Goal: Information Seeking & Learning: Learn about a topic

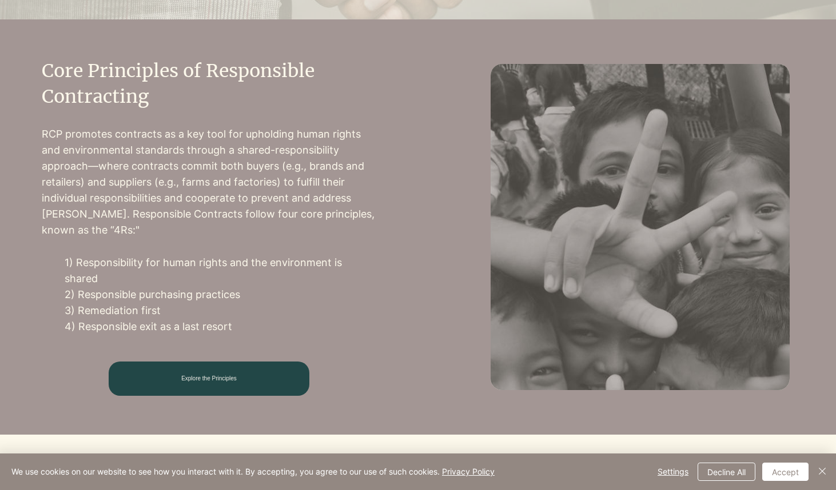
scroll to position [474, 0]
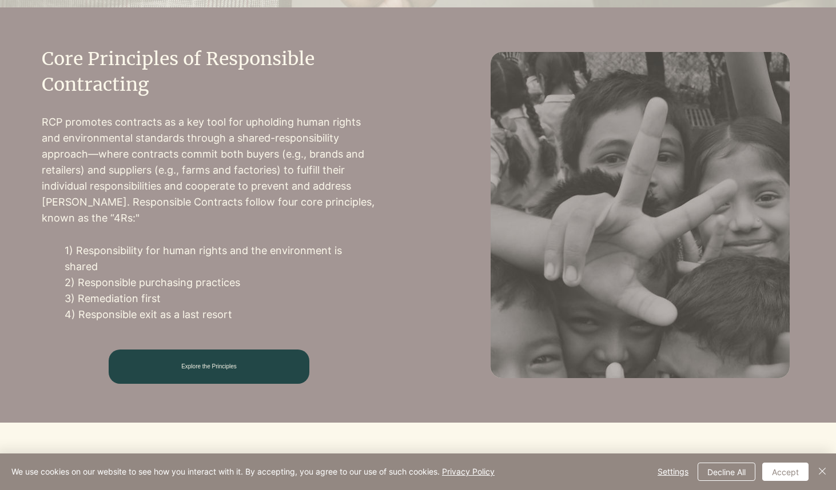
click at [243, 357] on span "Explore the Principles" at bounding box center [209, 367] width 201 height 34
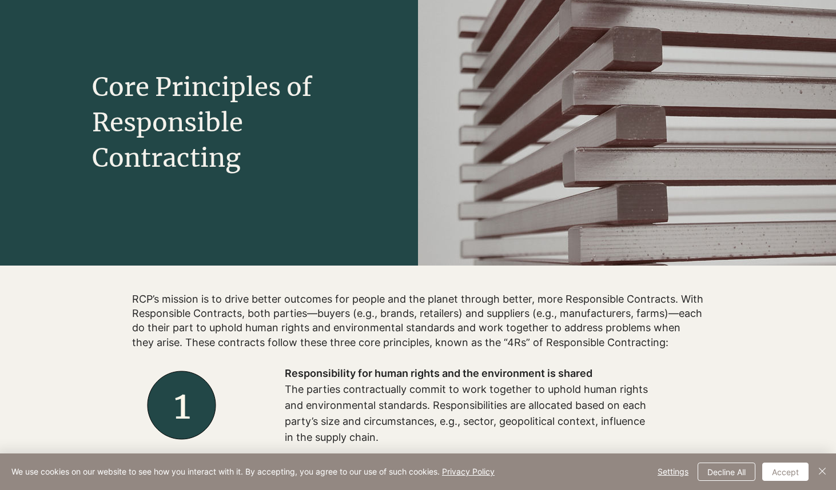
scroll to position [162, 0]
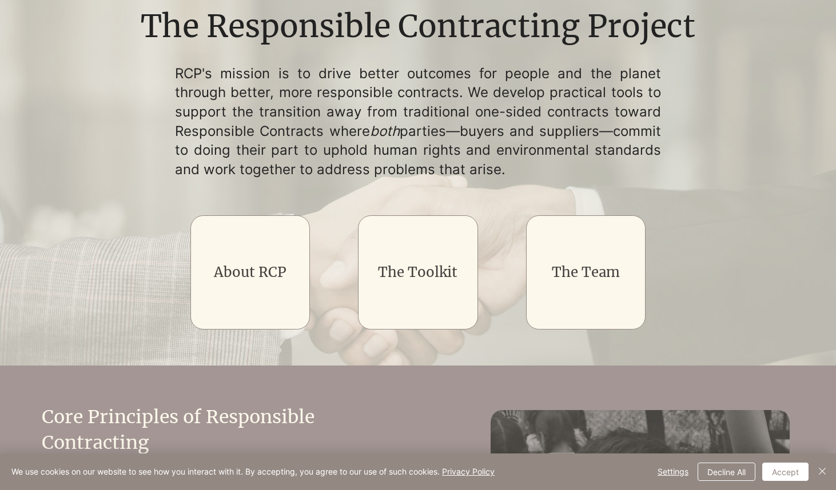
scroll to position [27, 0]
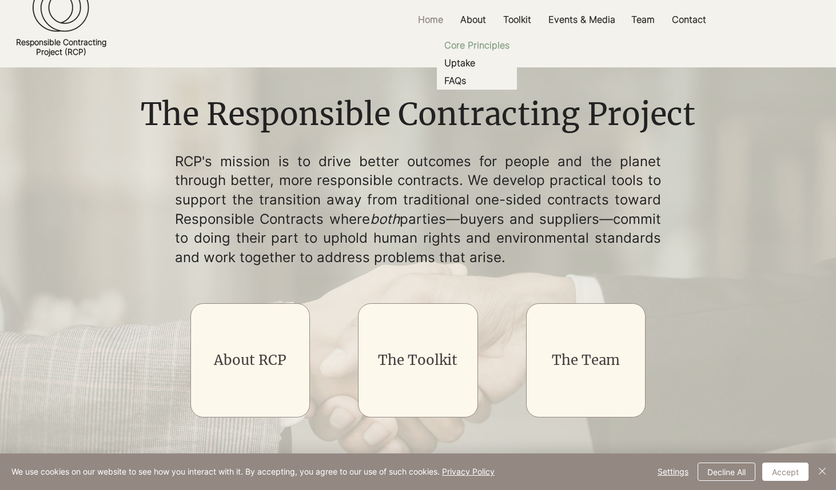
click at [477, 43] on p "Core Principles" at bounding box center [477, 46] width 74 height 18
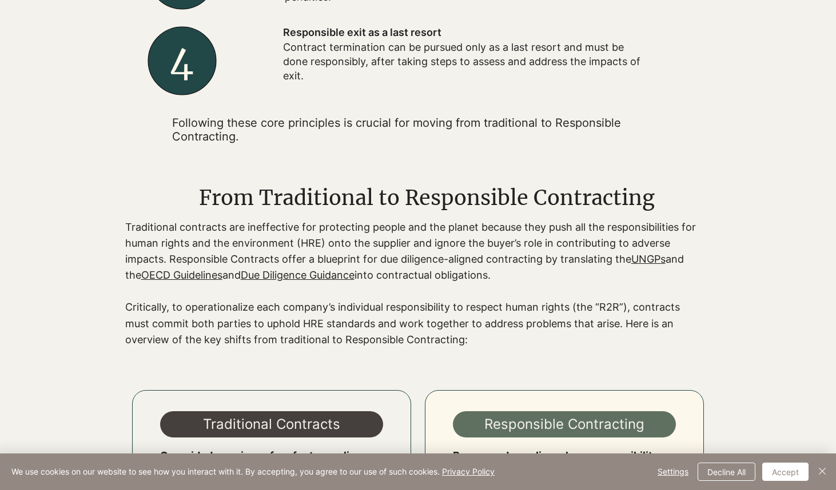
scroll to position [732, 0]
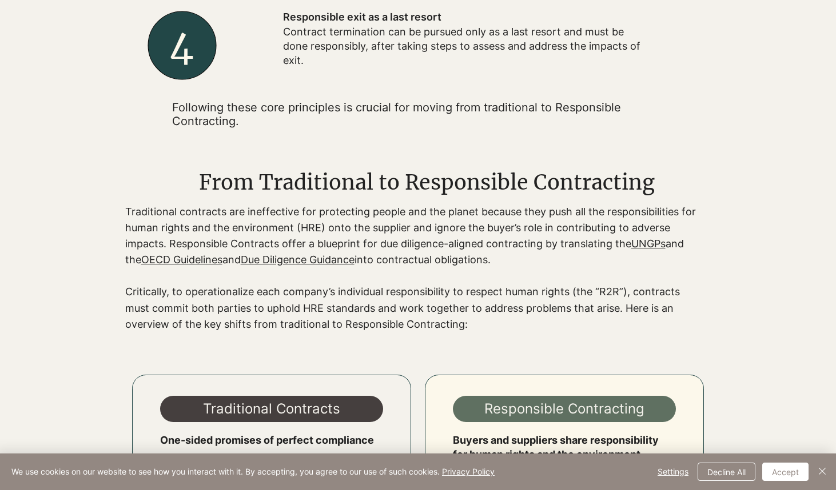
click at [650, 250] on link "UNGPs" at bounding box center [648, 244] width 34 height 12
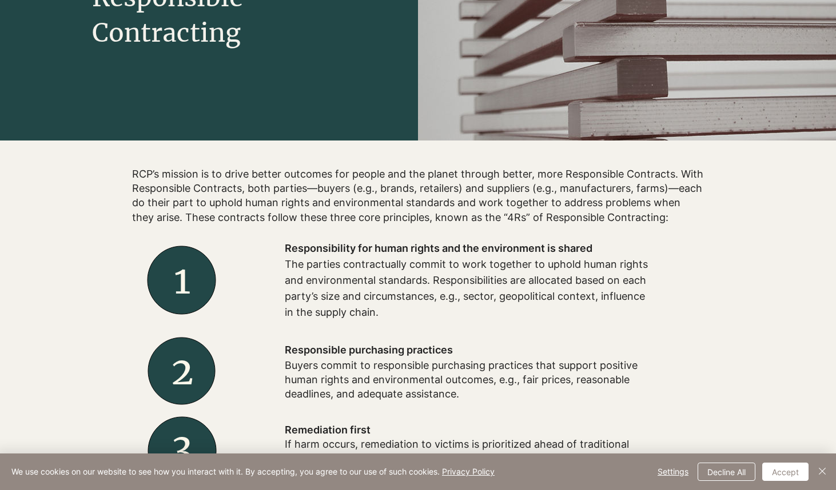
scroll to position [0, 0]
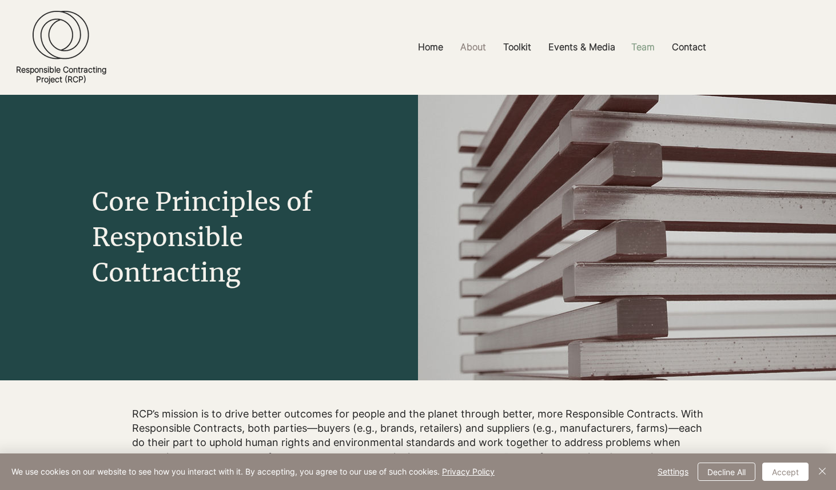
click at [645, 45] on p "Team" at bounding box center [642, 47] width 35 height 26
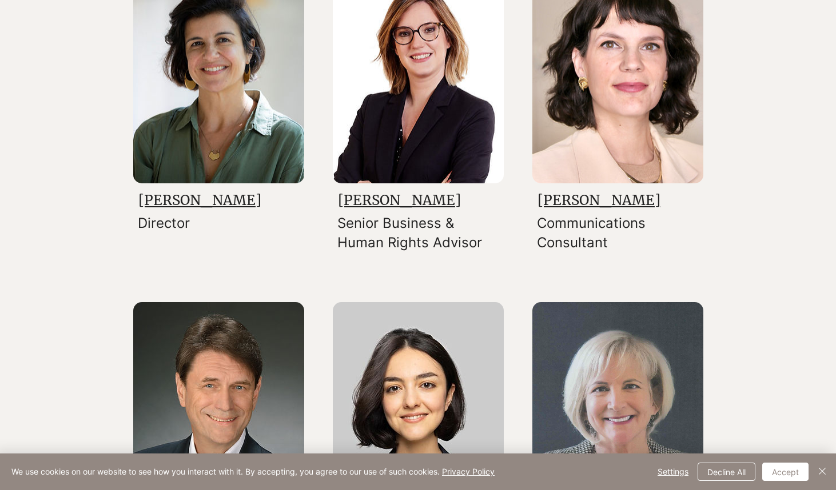
scroll to position [337, 0]
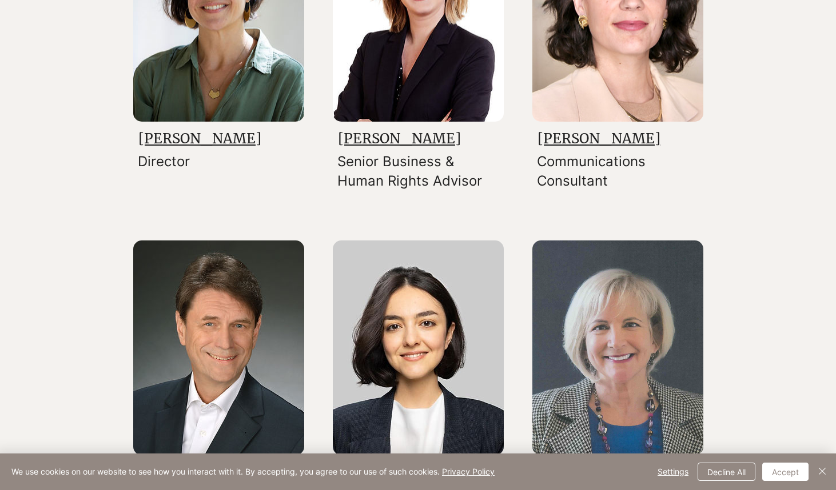
click at [400, 134] on link "[PERSON_NAME]" at bounding box center [399, 139] width 123 height 18
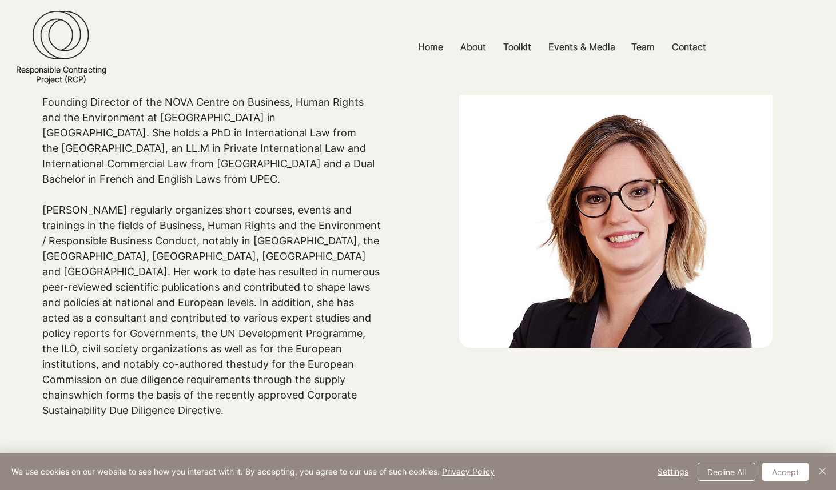
scroll to position [212, 0]
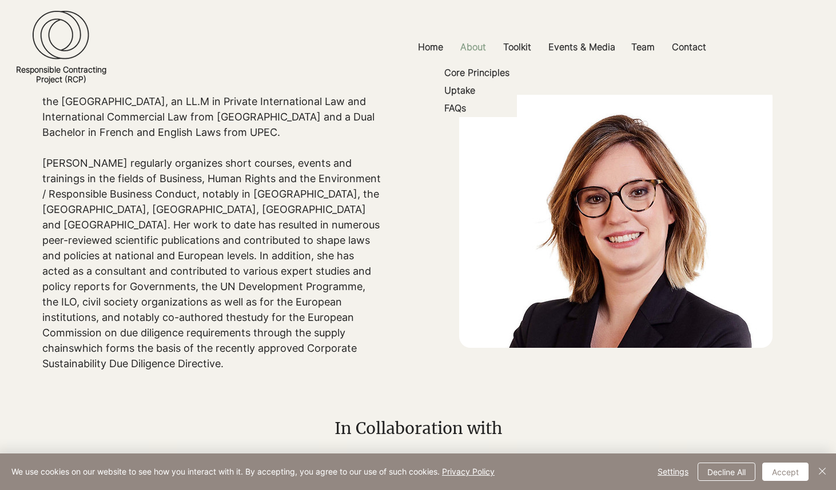
click at [468, 51] on p "About" at bounding box center [472, 47] width 37 height 26
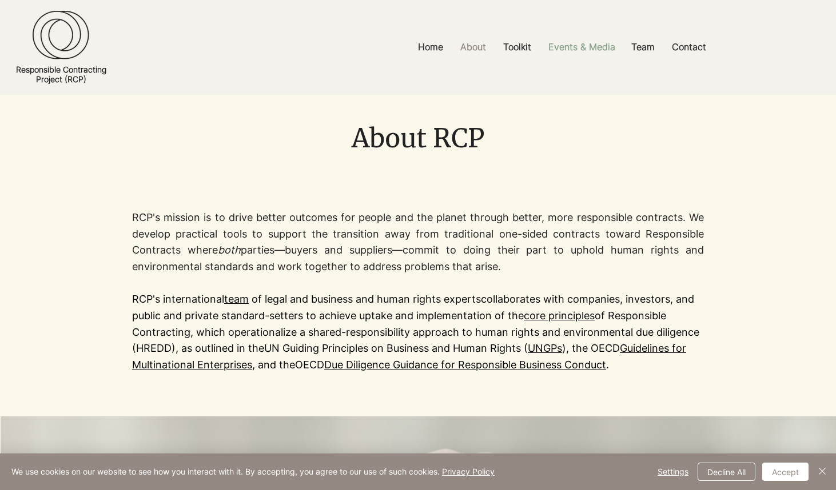
click at [585, 45] on p "Events & Media" at bounding box center [581, 47] width 78 height 26
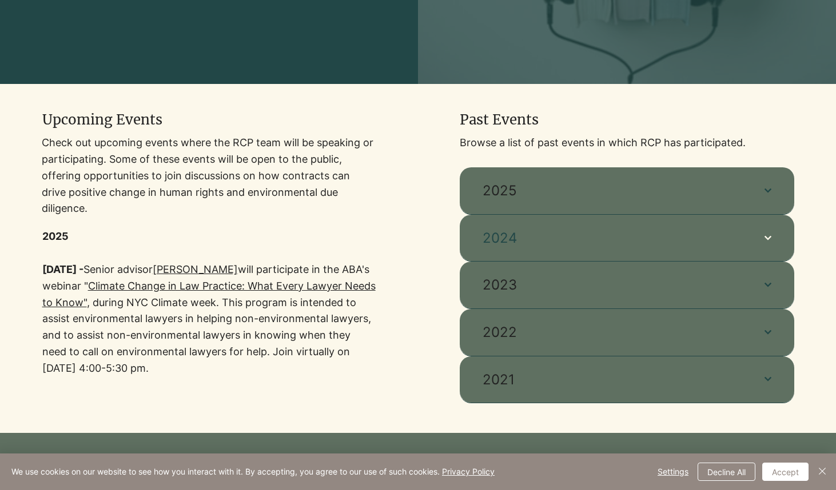
scroll to position [298, 0]
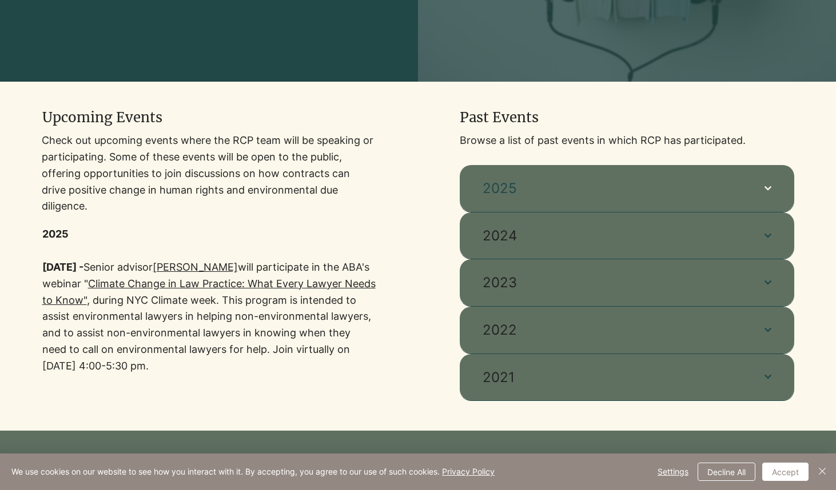
click at [779, 183] on button "2025" at bounding box center [627, 188] width 334 height 47
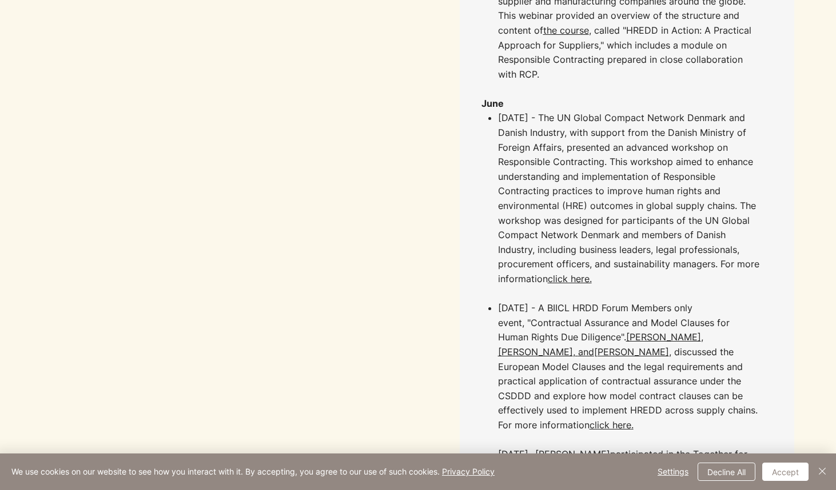
scroll to position [733, 0]
click at [796, 473] on button "Accept" at bounding box center [785, 472] width 46 height 18
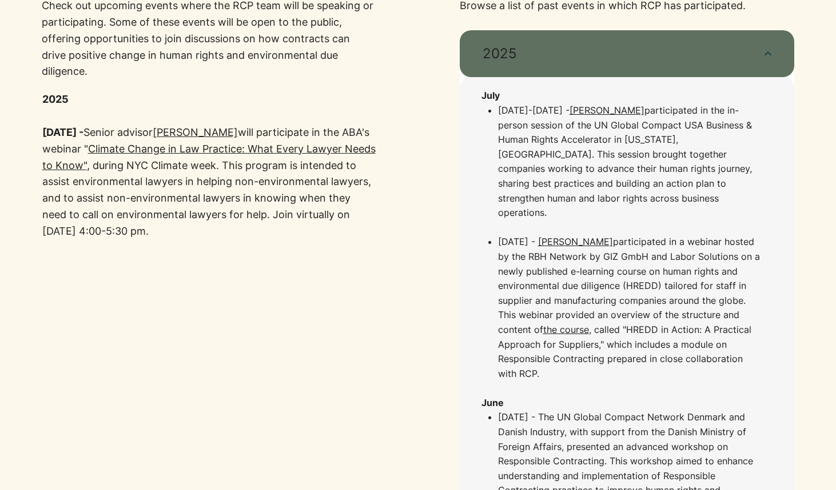
scroll to position [431, 0]
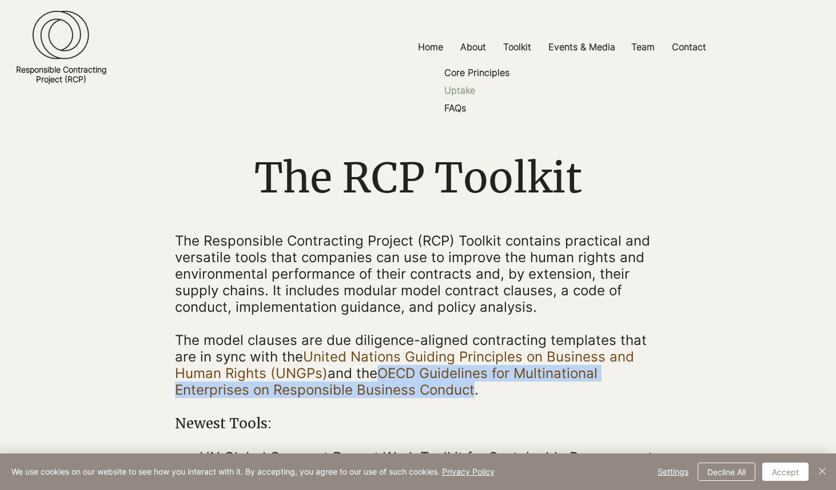
click at [453, 93] on p "Uptake" at bounding box center [460, 91] width 40 height 18
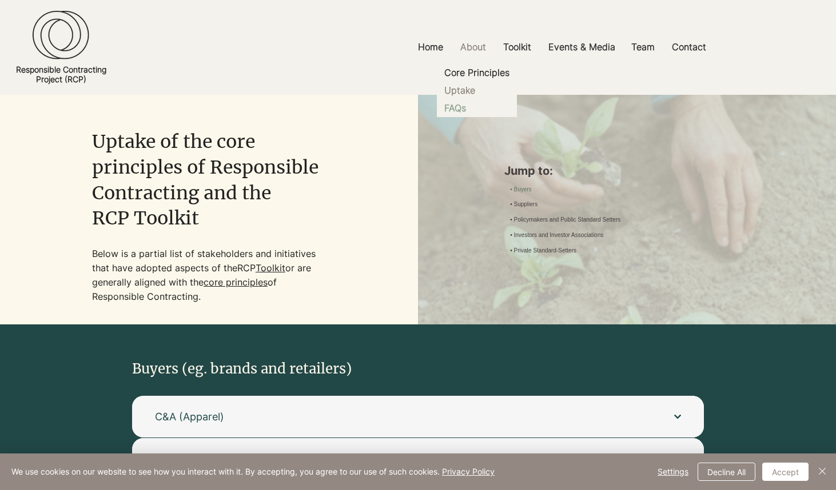
click at [460, 103] on p "FAQs" at bounding box center [455, 108] width 31 height 18
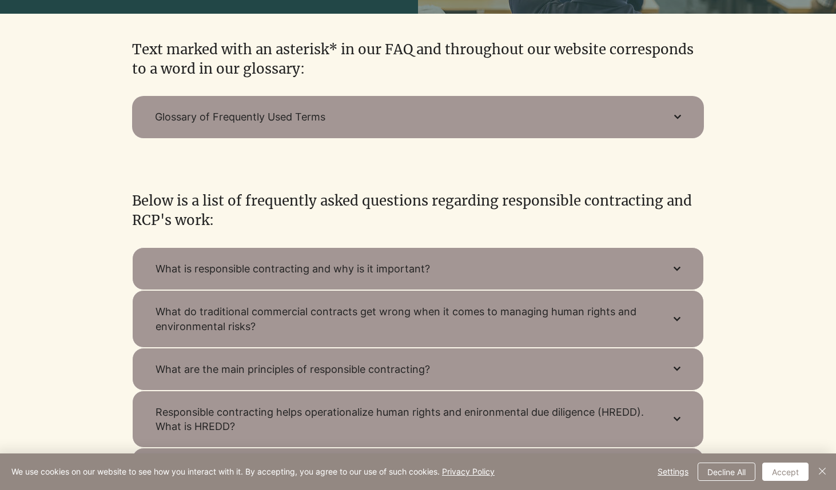
scroll to position [326, 0]
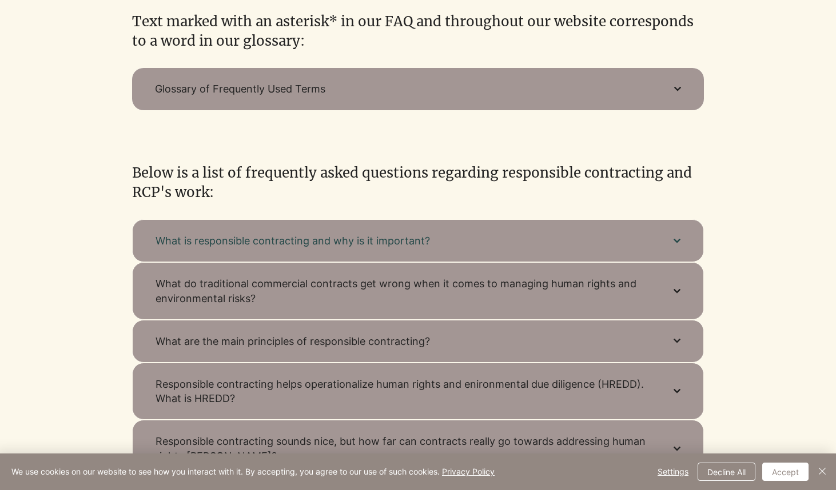
click at [334, 246] on span "What is responsible contracting and why is it important?" at bounding box center [402, 241] width 495 height 14
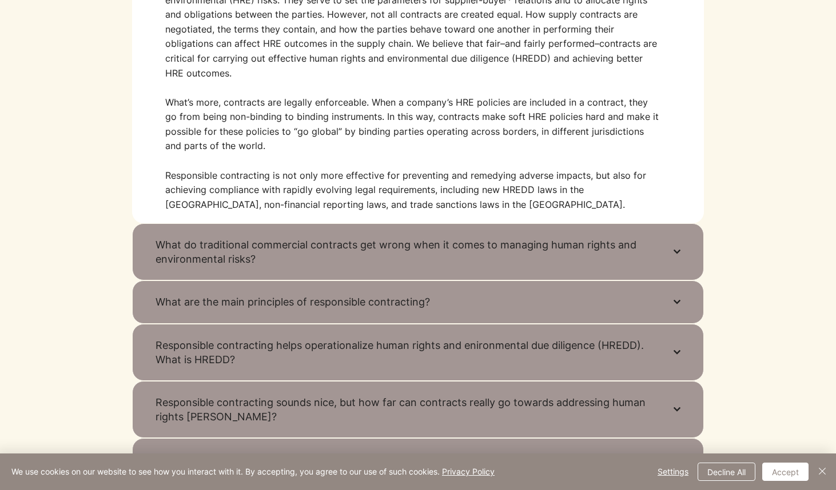
scroll to position [624, 0]
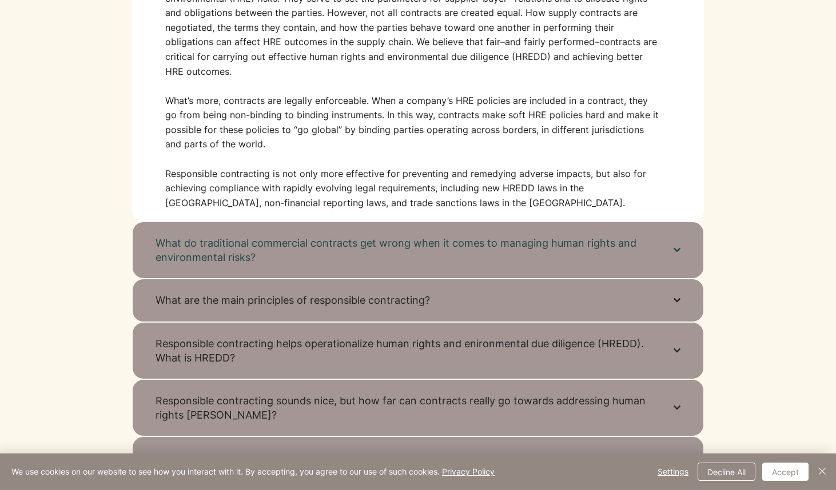
click at [335, 256] on span "What do traditional commercial contracts get wrong when it comes to managing hu…" at bounding box center [402, 250] width 495 height 29
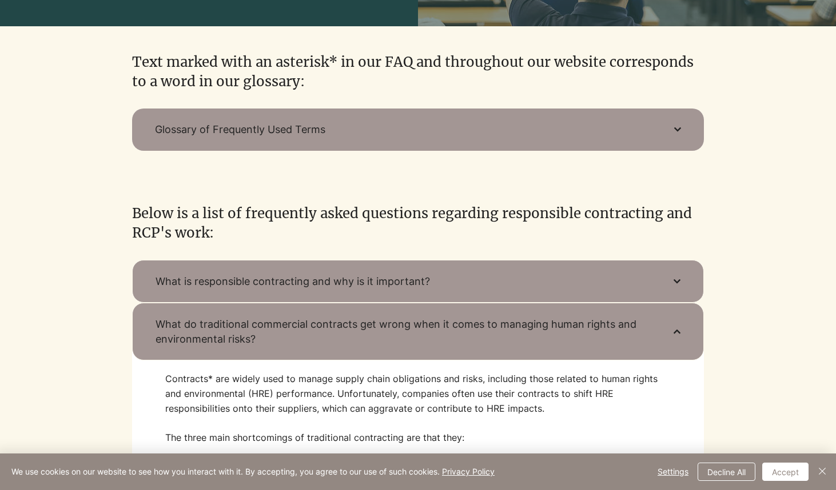
scroll to position [264, 0]
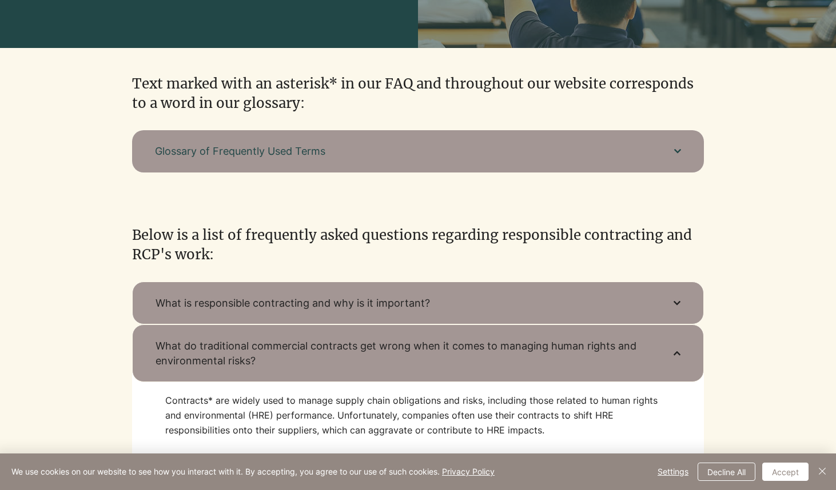
click at [683, 158] on button "Glossary of Frequently Used Terms" at bounding box center [418, 151] width 572 height 42
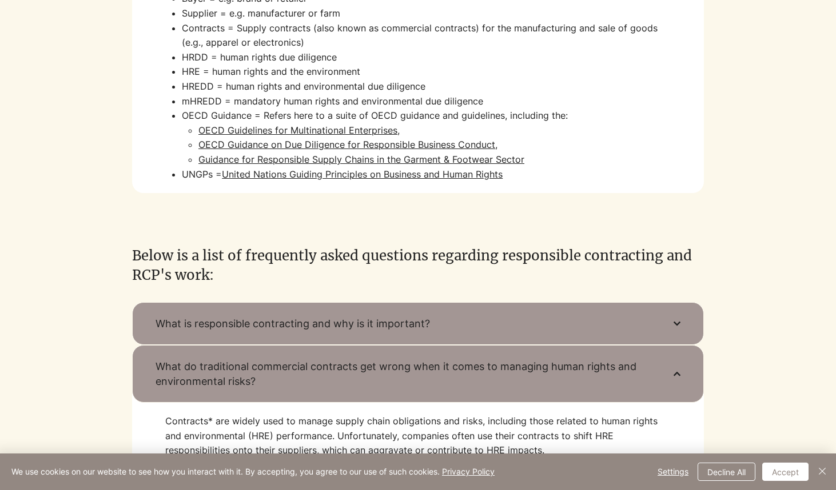
scroll to position [0, 0]
